Goal: Book appointment/travel/reservation

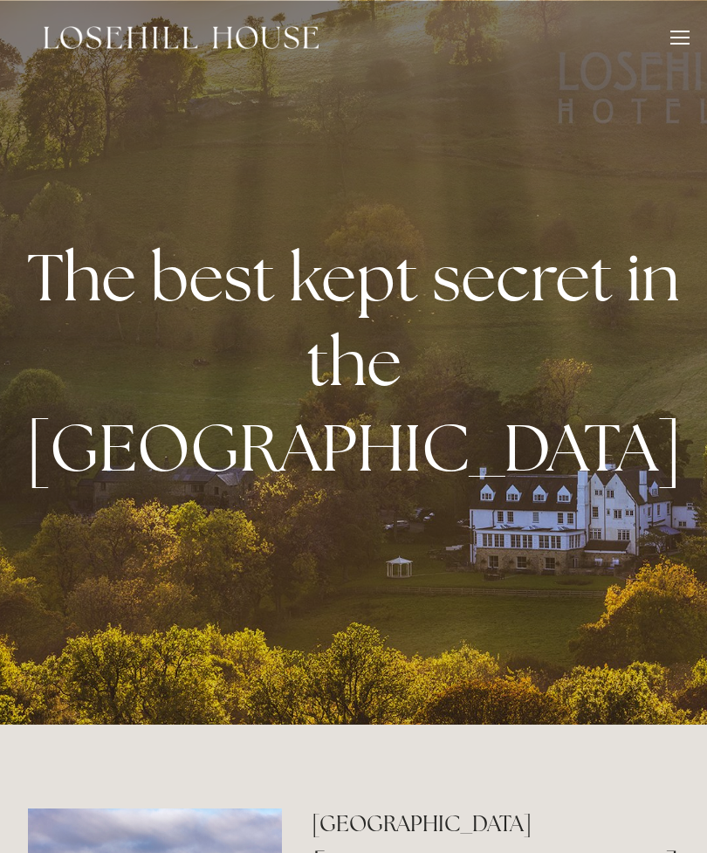
click at [676, 39] on div at bounding box center [679, 40] width 19 height 19
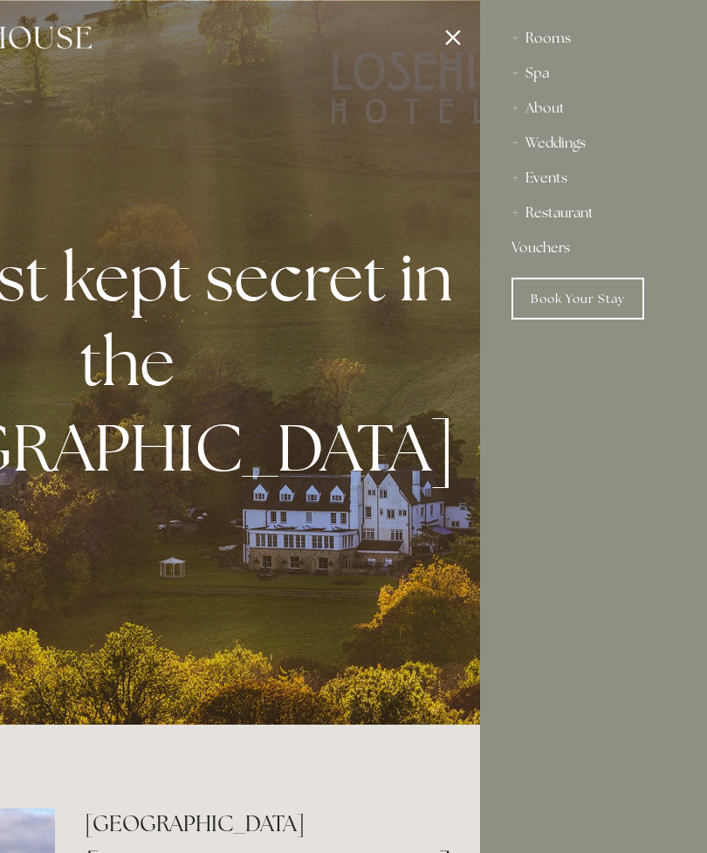
click at [539, 74] on div "Spa" at bounding box center [594, 73] width 164 height 35
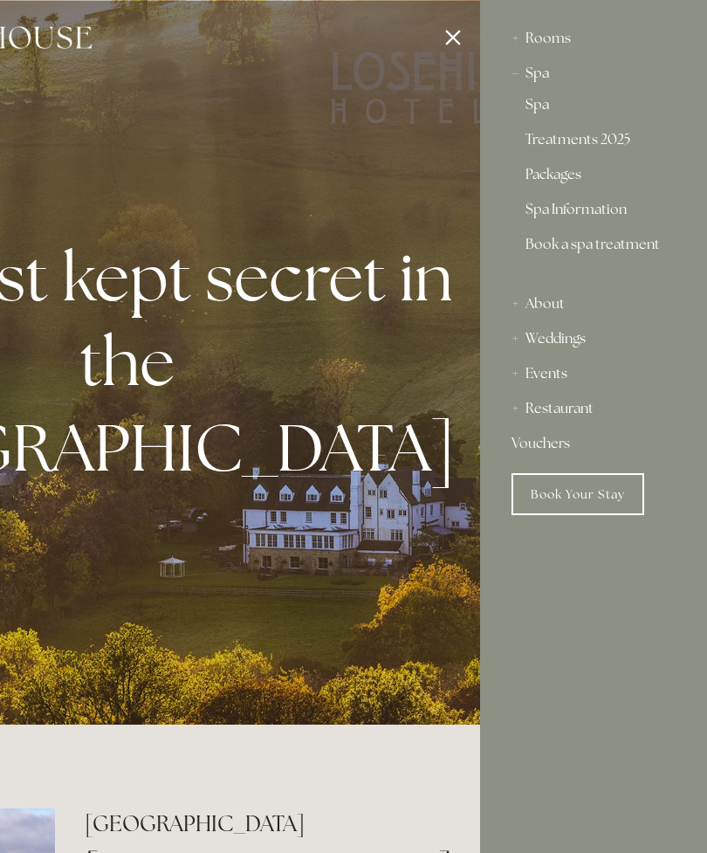
click at [553, 109] on link "Spa" at bounding box center [594, 108] width 136 height 21
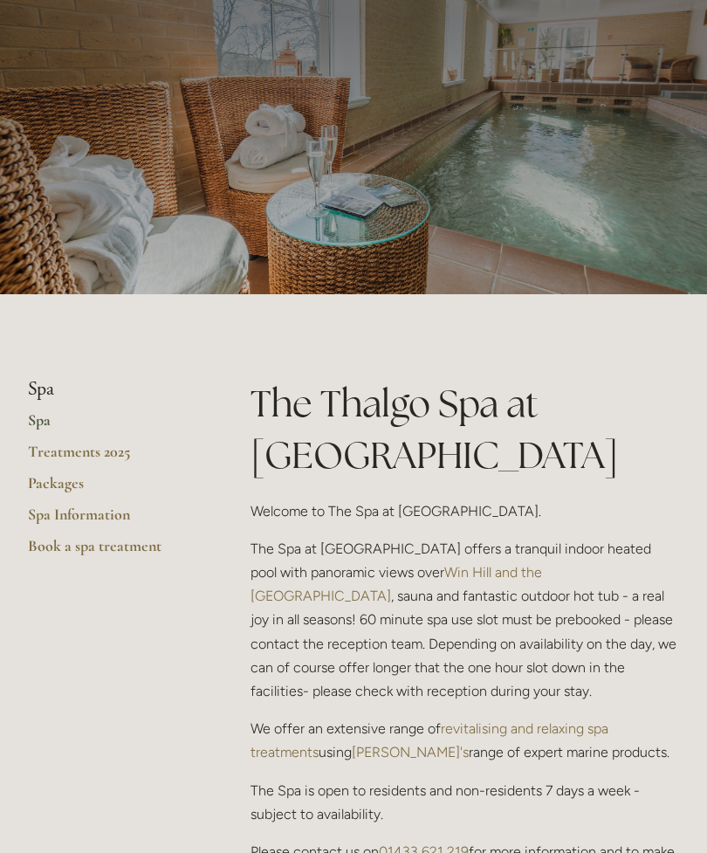
scroll to position [72, 0]
click at [67, 483] on link "Packages" at bounding box center [111, 488] width 167 height 31
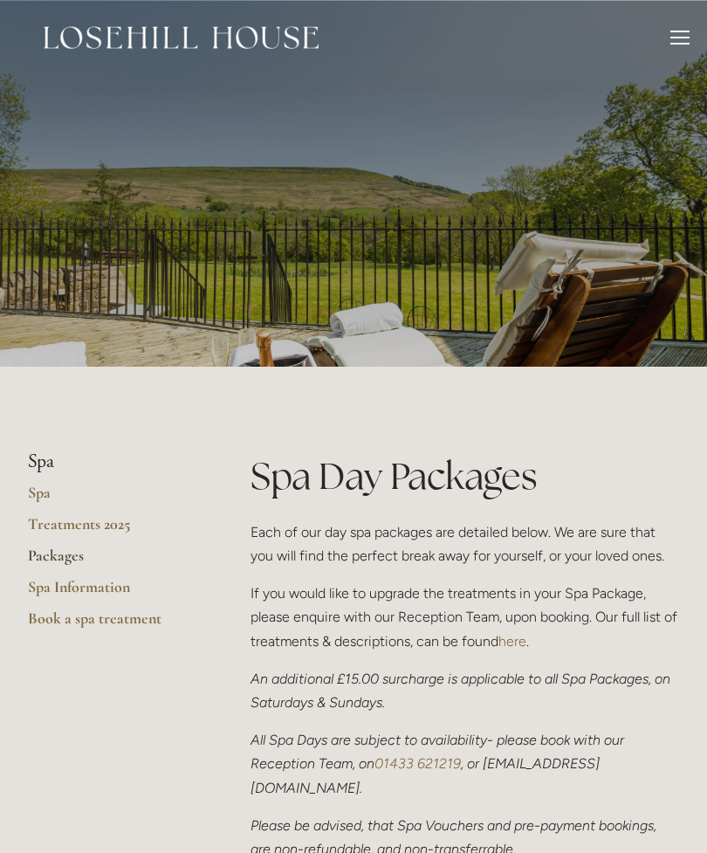
click at [677, 49] on div at bounding box center [679, 40] width 19 height 19
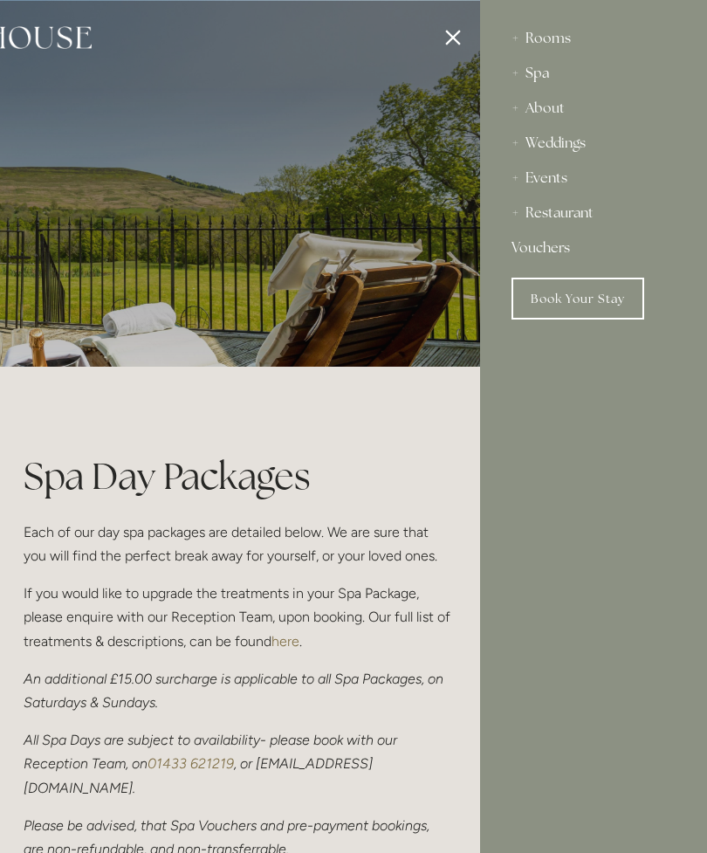
click at [587, 220] on div "Restaurant" at bounding box center [594, 213] width 164 height 35
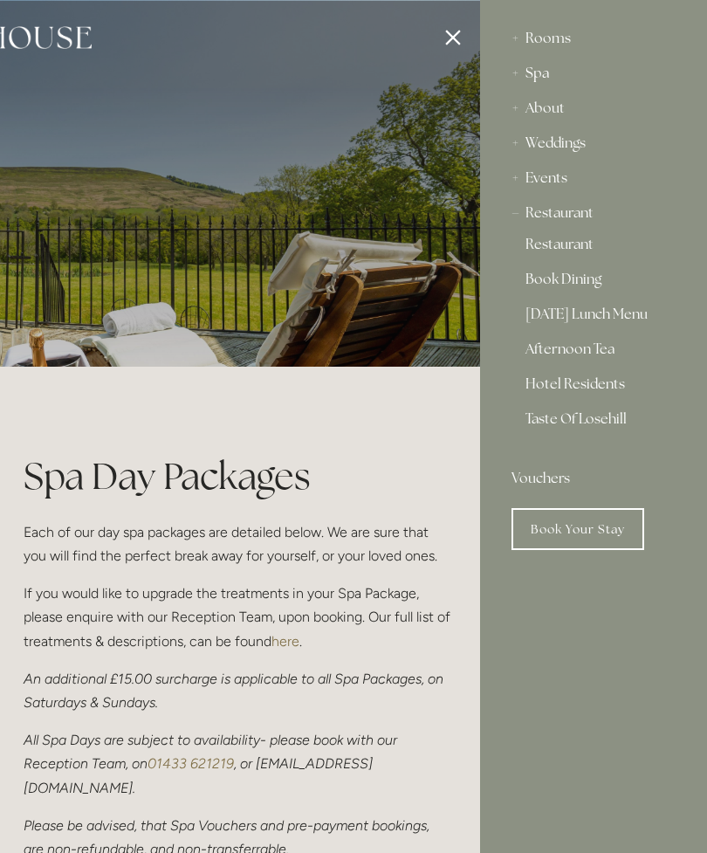
click at [581, 285] on link "Book Dining" at bounding box center [594, 282] width 136 height 21
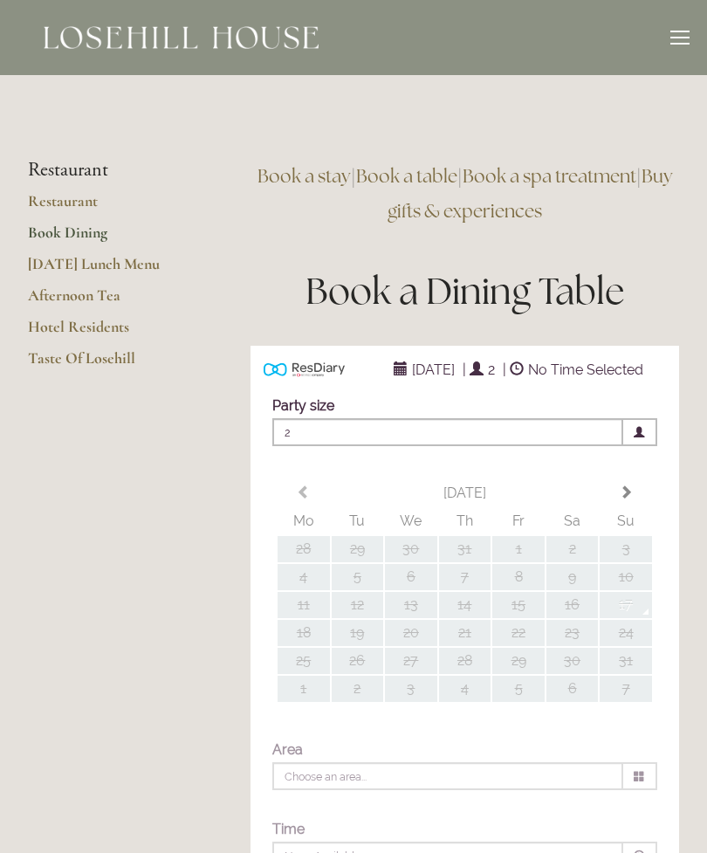
type input "Any Area"
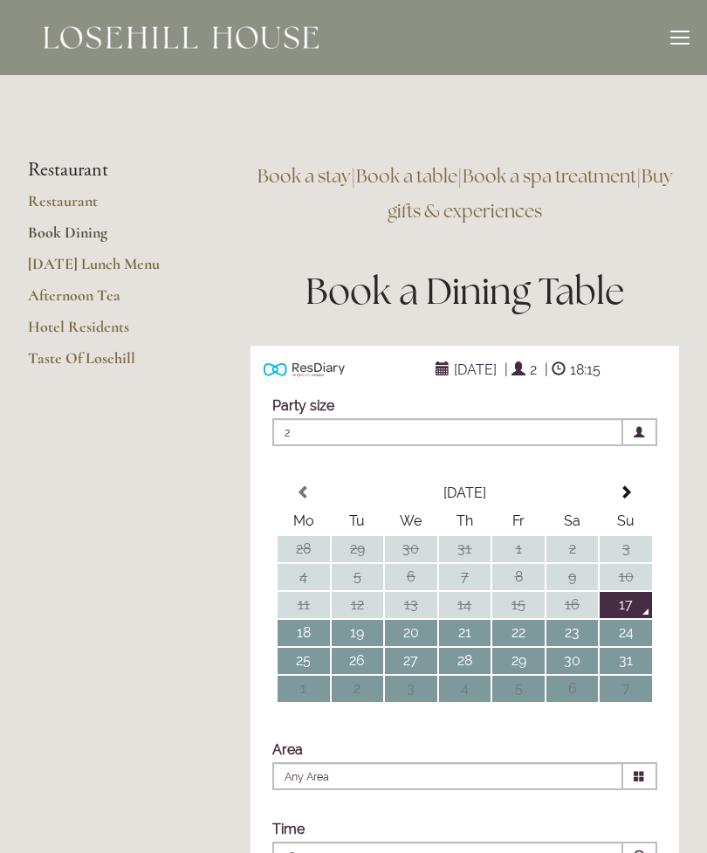
click at [78, 197] on link "Restaurant" at bounding box center [111, 206] width 167 height 31
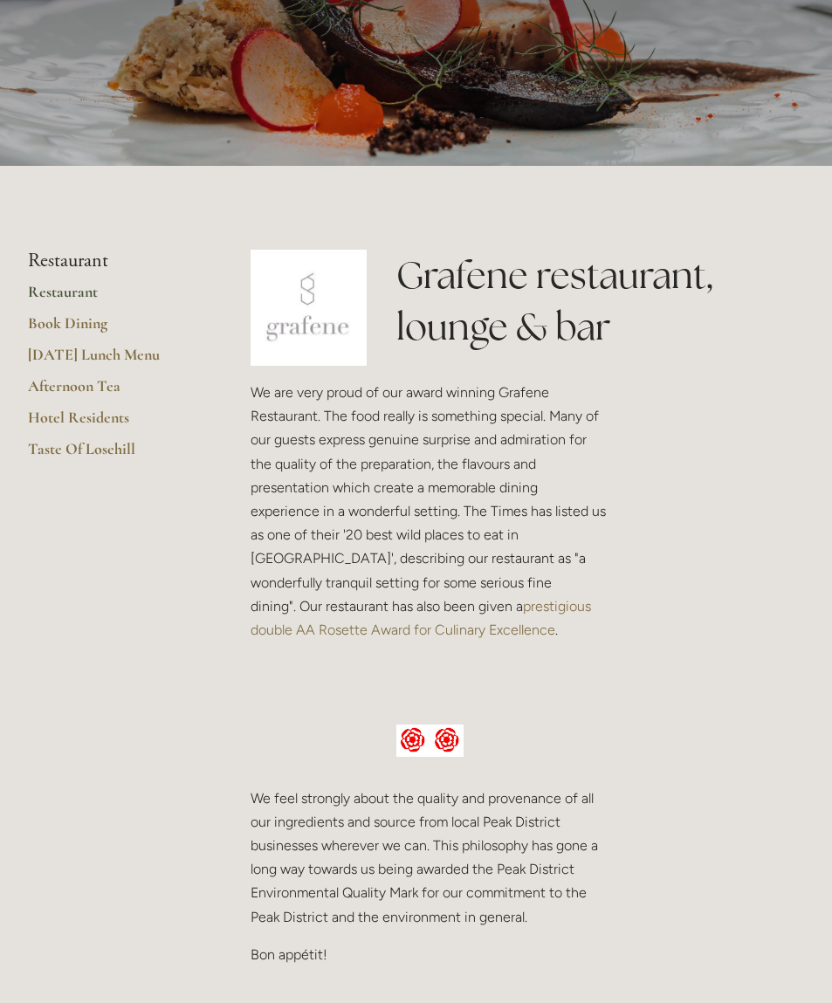
scroll to position [198, 0]
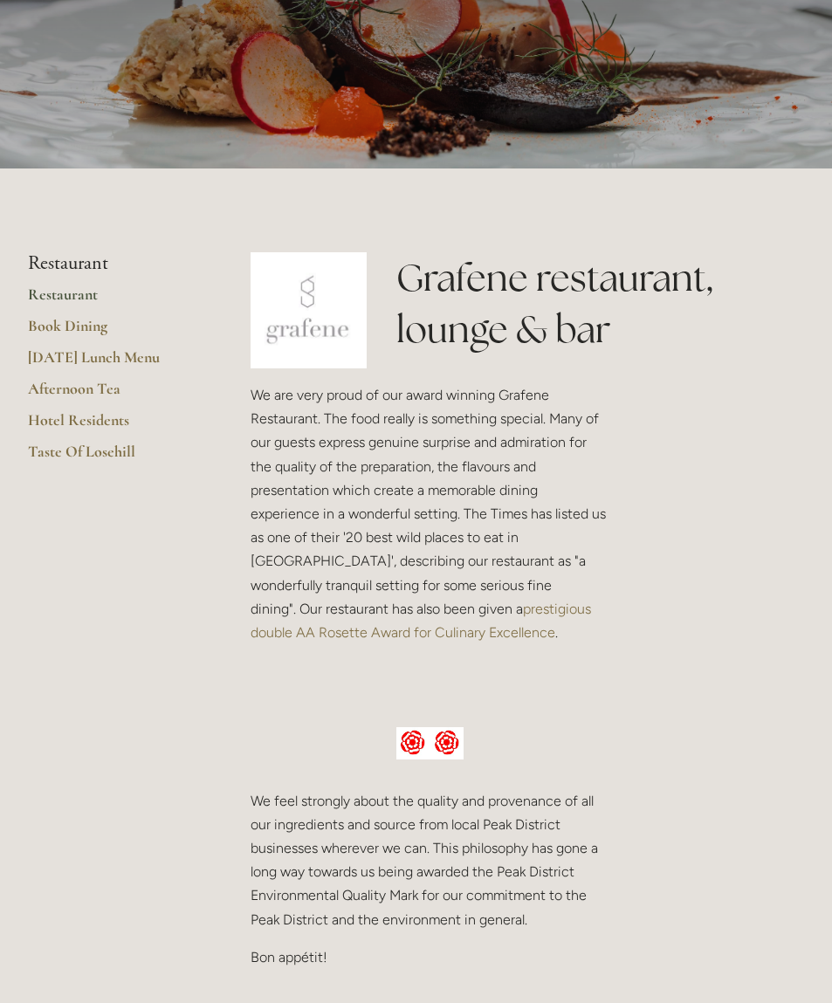
click at [111, 381] on link "Afternoon Tea" at bounding box center [111, 394] width 167 height 31
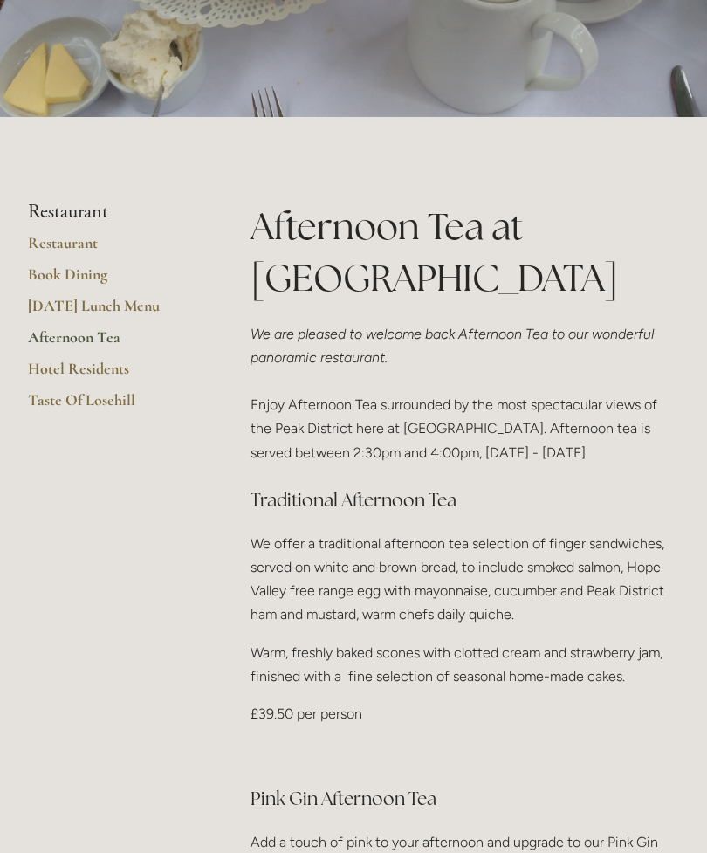
scroll to position [318, 0]
